Goal: Information Seeking & Learning: Learn about a topic

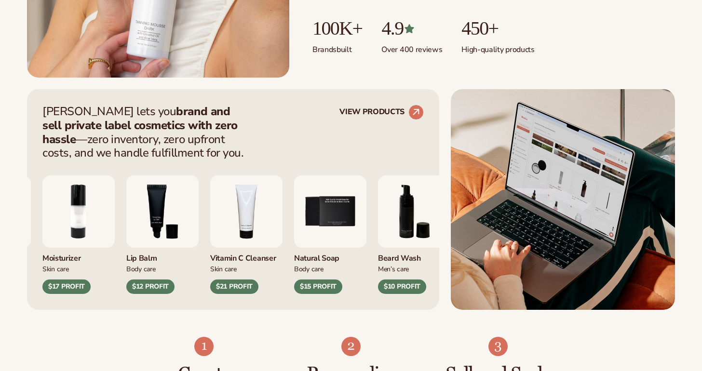
scroll to position [335, 0]
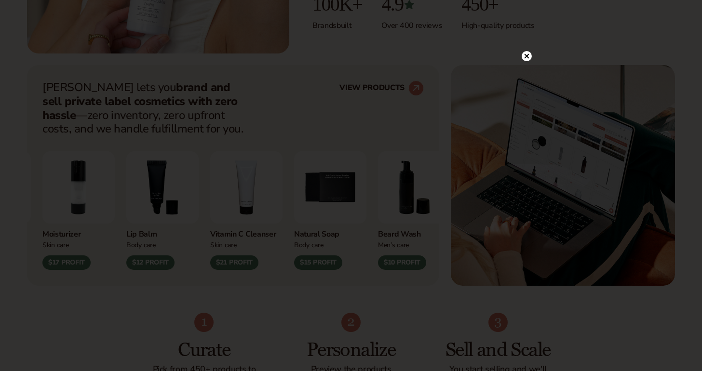
click at [526, 53] on circle at bounding box center [527, 56] width 10 height 10
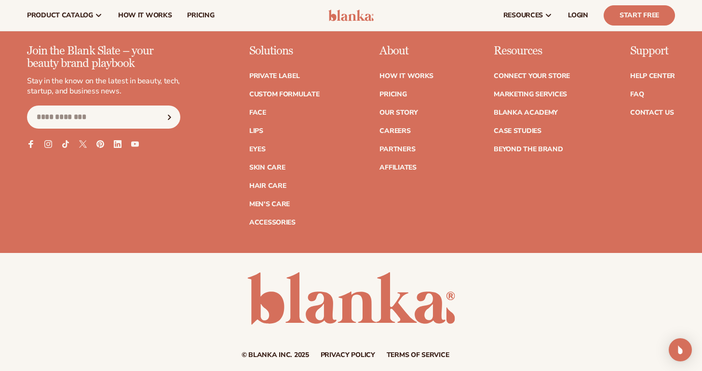
scroll to position [3826, 0]
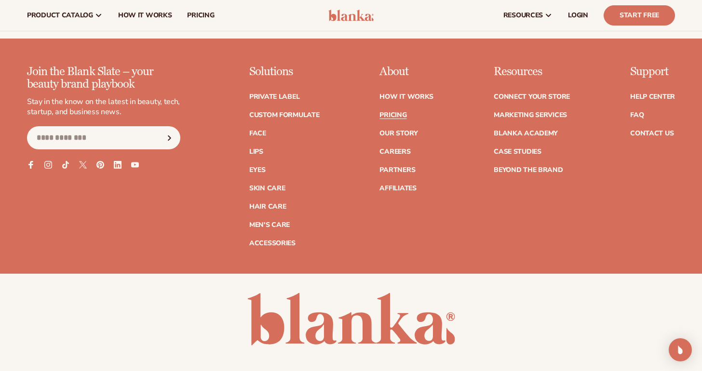
click at [392, 112] on link "Pricing" at bounding box center [392, 115] width 27 height 7
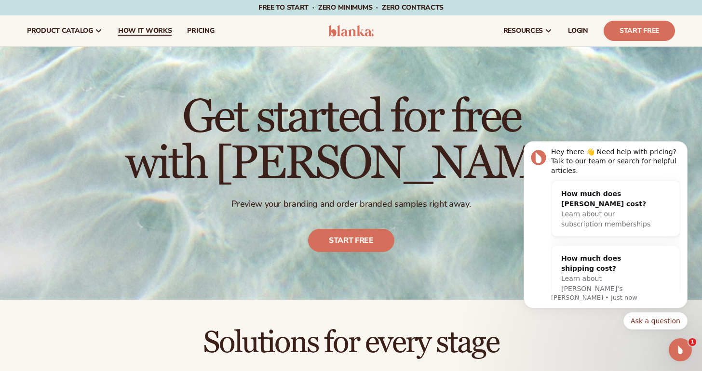
click at [138, 32] on span "How It Works" at bounding box center [145, 31] width 54 height 8
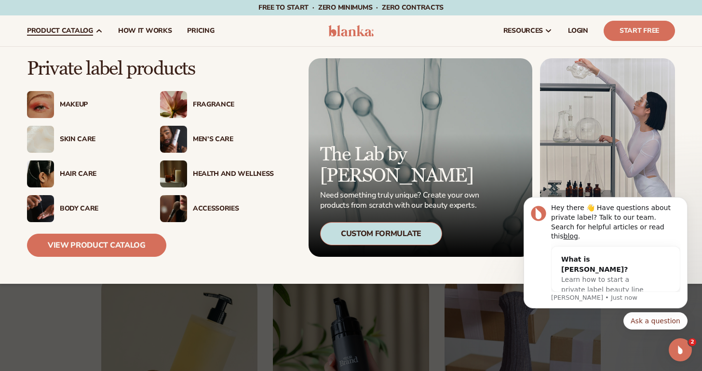
click at [85, 208] on div "Body Care" at bounding box center [100, 209] width 81 height 8
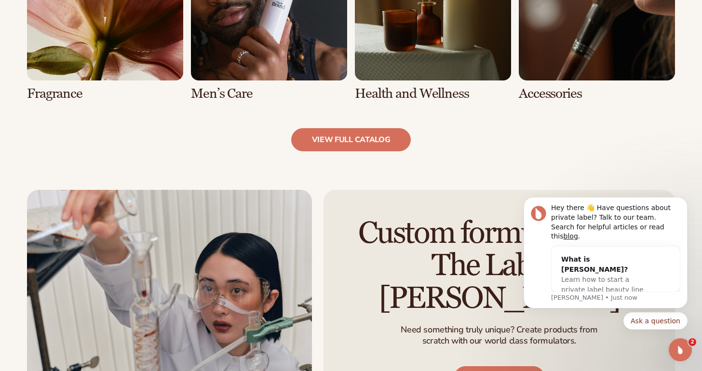
scroll to position [1053, 0]
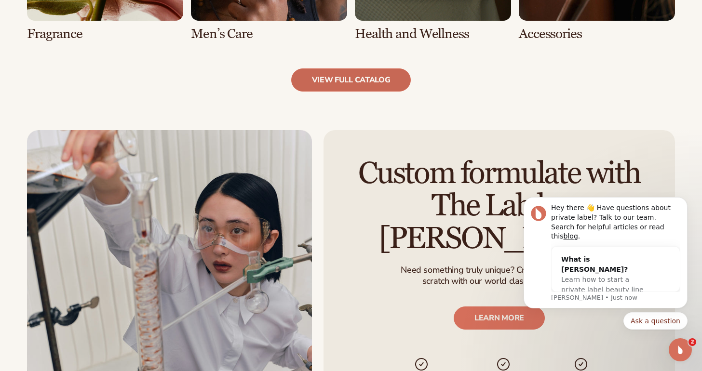
click at [337, 83] on link "view full catalog" at bounding box center [351, 79] width 120 height 23
